Goal: Task Accomplishment & Management: Complete application form

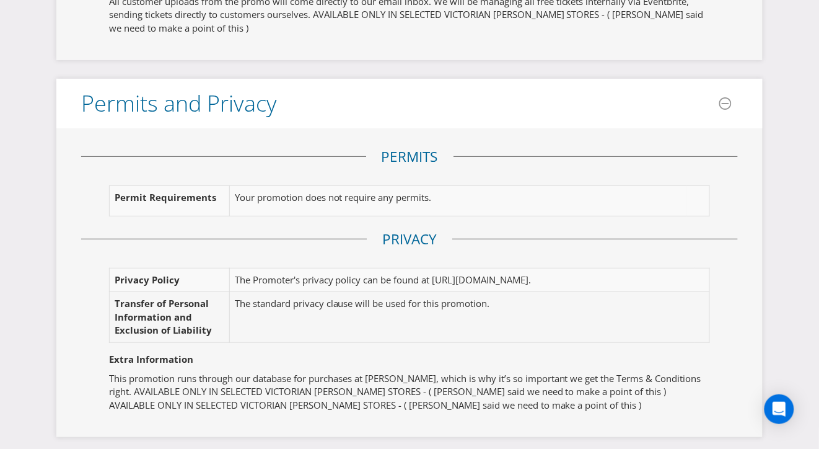
scroll to position [2255, 0]
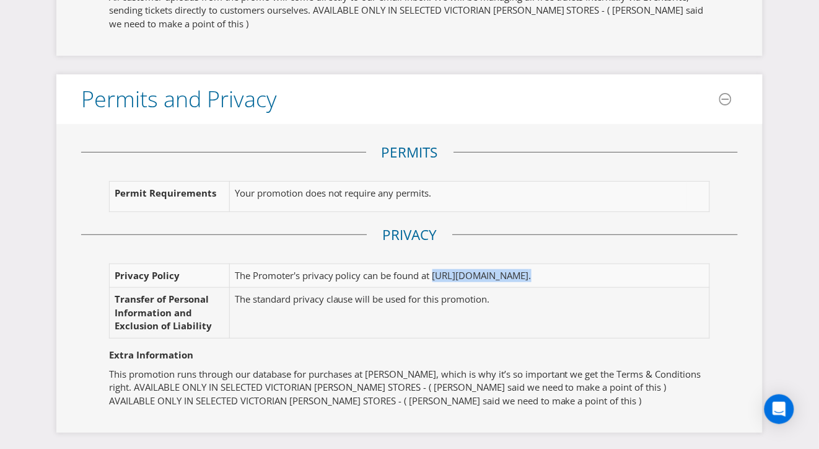
drag, startPoint x: 436, startPoint y: 270, endPoint x: 695, endPoint y: 269, distance: 259.0
click at [694, 269] on td "The Promoter's privacy policy can be found at https://sundaylicious.com.au/priv…" at bounding box center [461, 275] width 465 height 24
copy td "https://sundaylicious.com.au/privacy-policysundaylicious/ ."
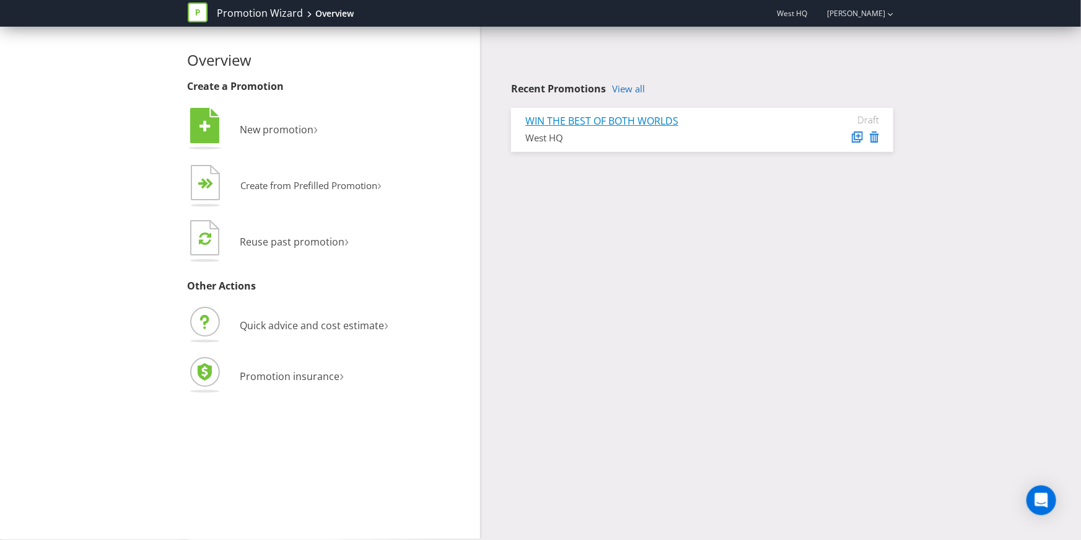
click at [610, 128] on link "WIN THE BEST OF BOTH WORLDS" at bounding box center [601, 121] width 153 height 14
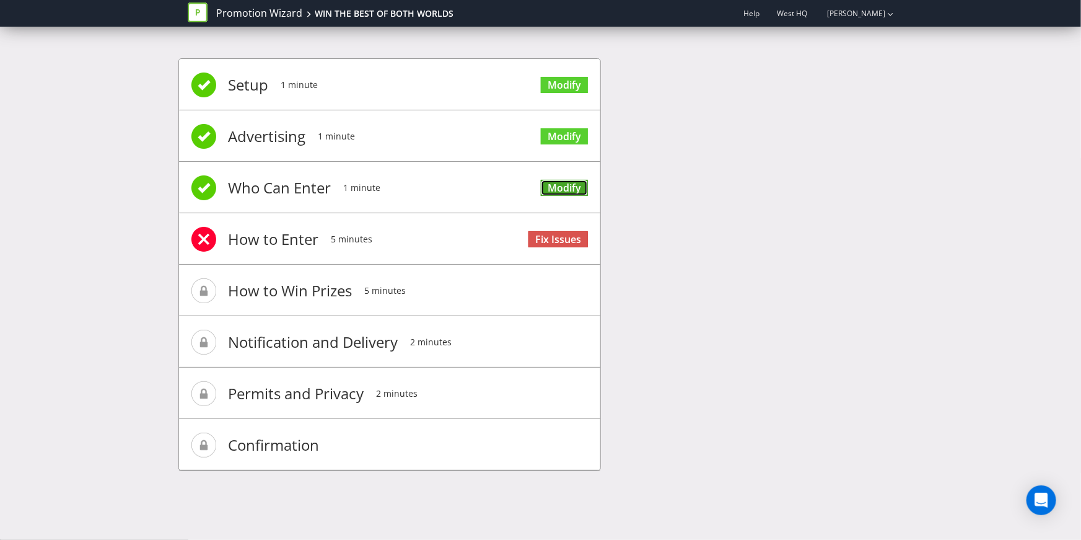
click at [563, 187] on link "Modify" at bounding box center [564, 188] width 47 height 17
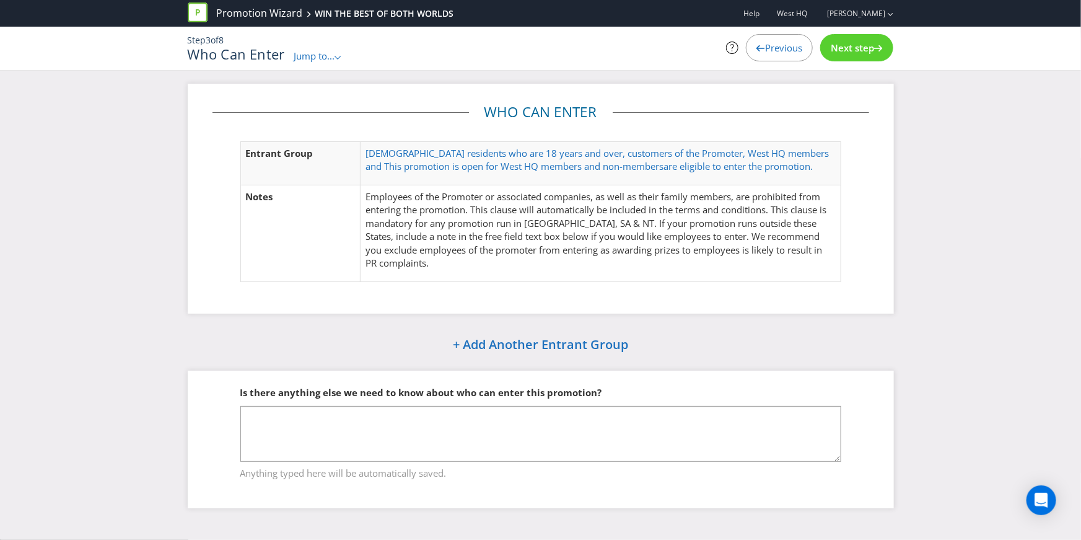
click at [863, 53] on span "Next step" at bounding box center [852, 48] width 43 height 12
